Goal: Information Seeking & Learning: Understand process/instructions

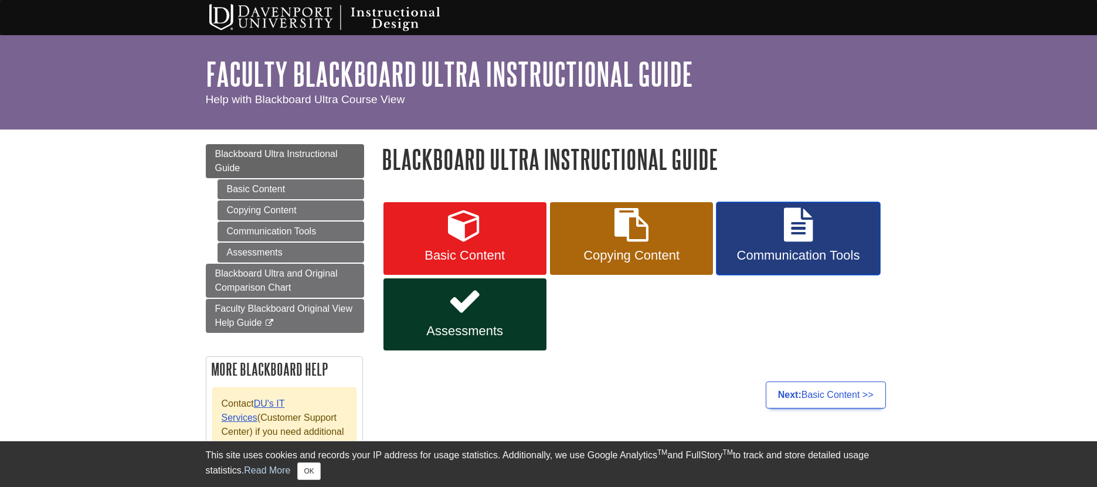
click at [803, 242] on link "Communication Tools" at bounding box center [797, 238] width 163 height 73
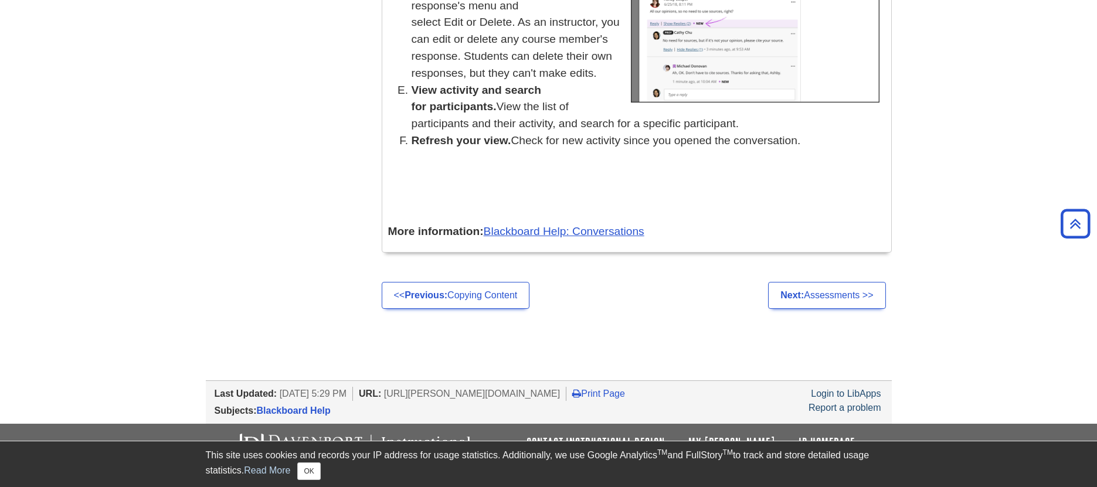
scroll to position [5132, 0]
click at [829, 308] on link "Next: Assessments >>" at bounding box center [826, 294] width 117 height 27
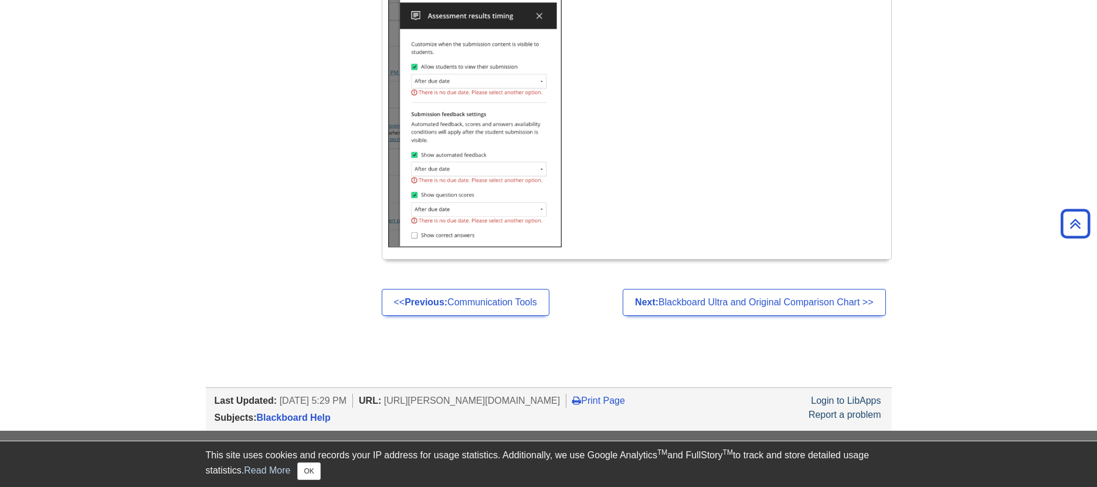
scroll to position [7436, 0]
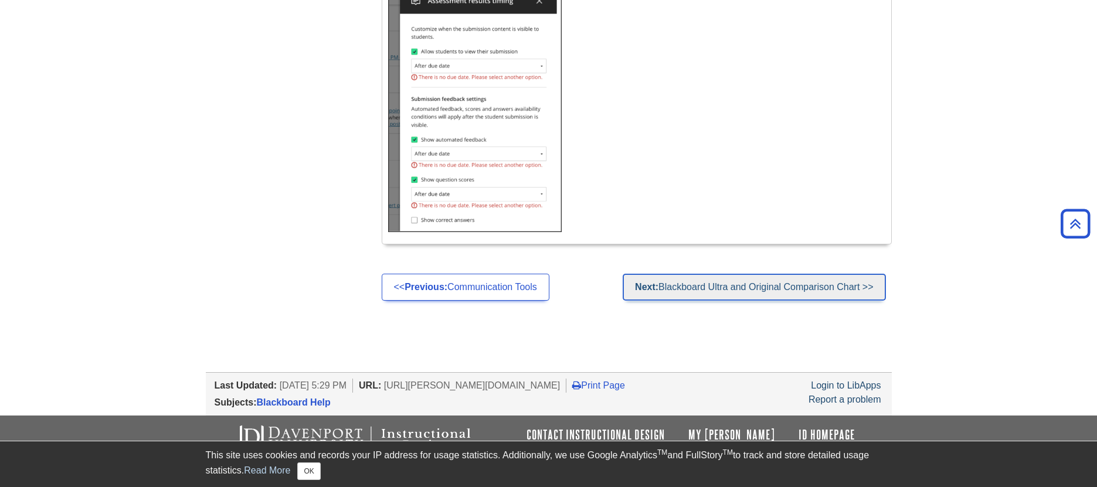
click at [740, 298] on link "Next: Blackboard Ultra and Original Comparison Chart >>" at bounding box center [753, 287] width 263 height 27
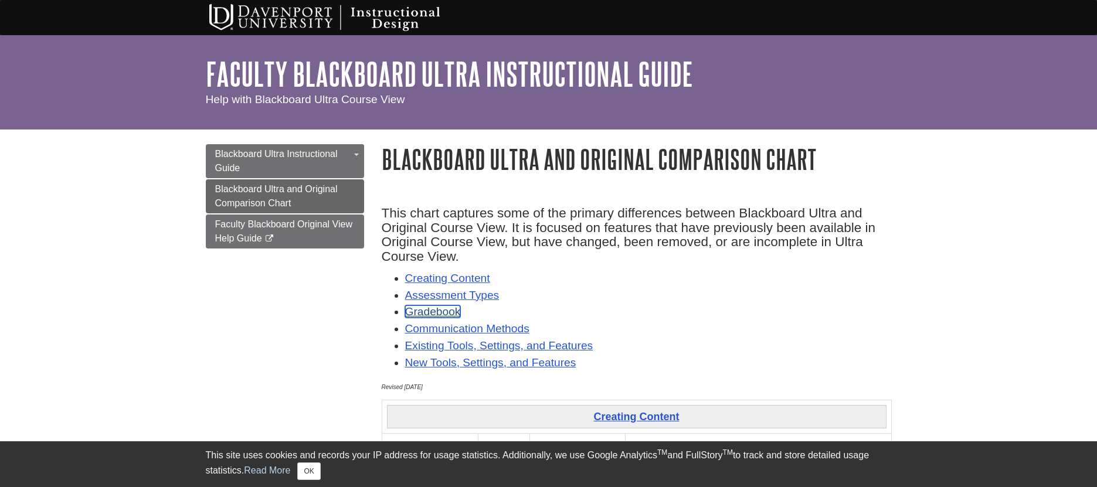
click at [441, 309] on link "Gradebook" at bounding box center [433, 311] width 56 height 12
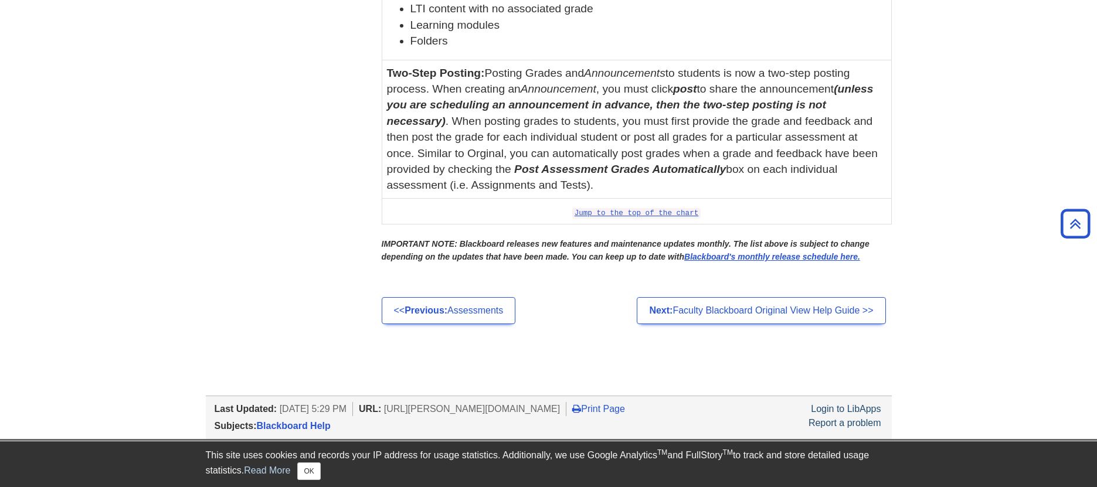
scroll to position [4530, 0]
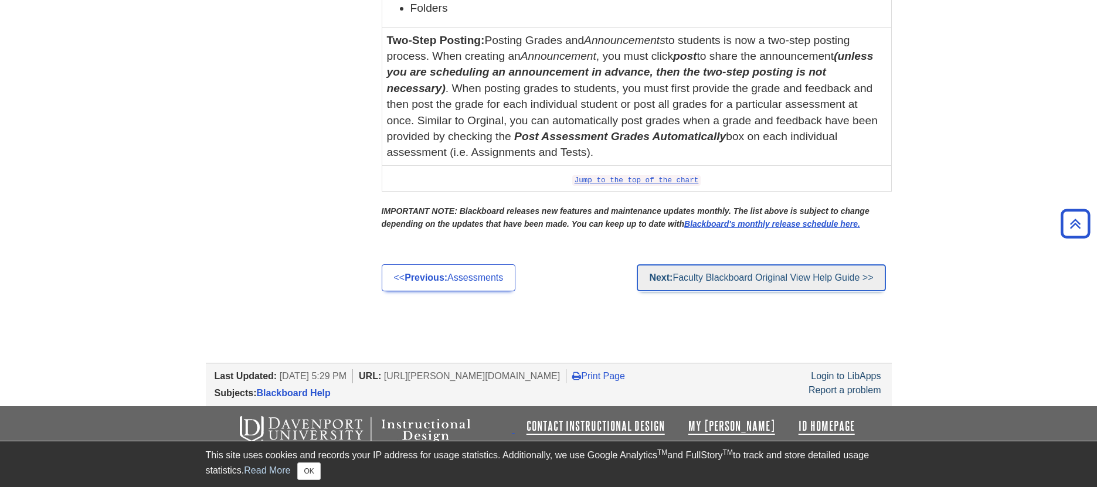
click at [735, 277] on link "Next: Faculty Blackboard Original View Help Guide >>" at bounding box center [760, 277] width 248 height 27
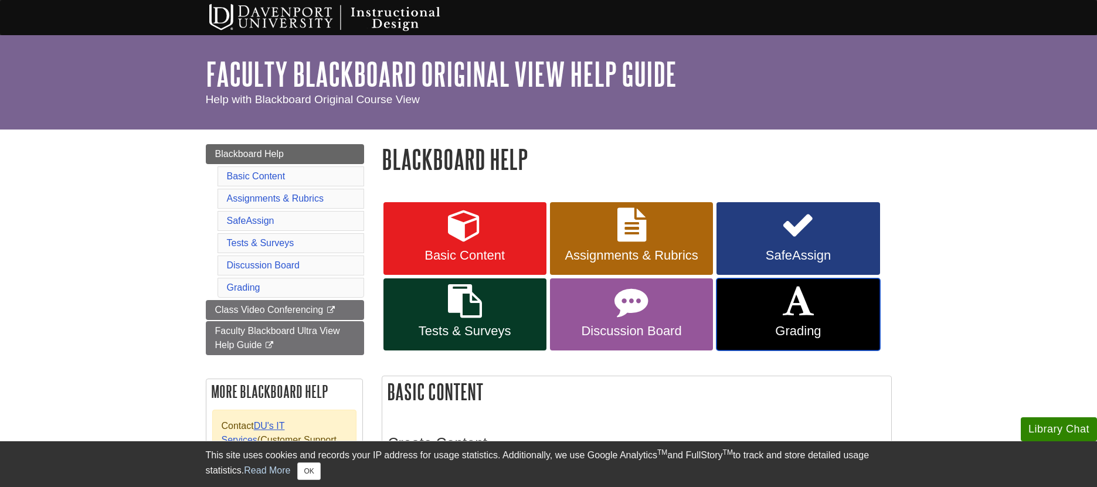
click at [780, 313] on link "Grading" at bounding box center [797, 314] width 163 height 73
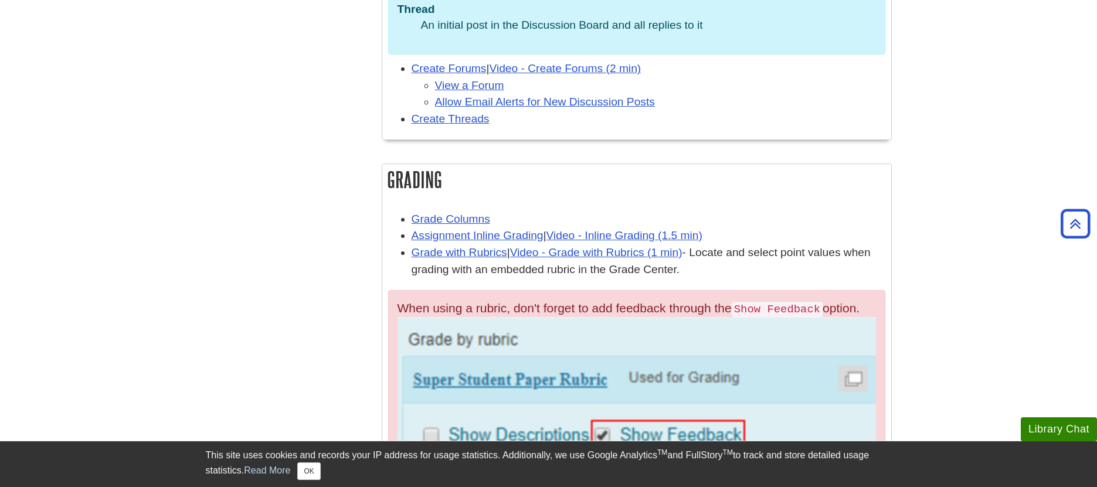
scroll to position [2537, 0]
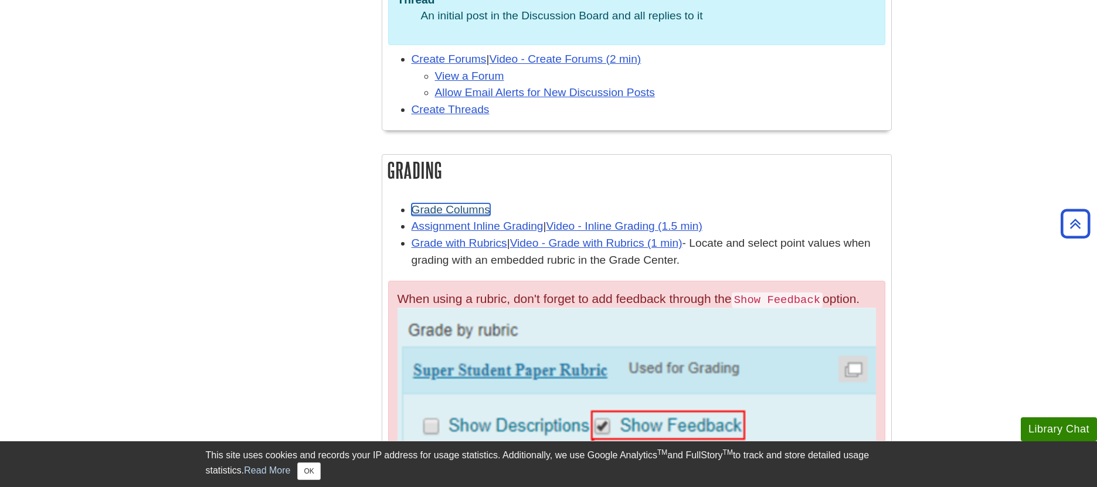
click at [445, 212] on link "Grade Columns" at bounding box center [450, 209] width 79 height 12
